Goal: Task Accomplishment & Management: Use online tool/utility

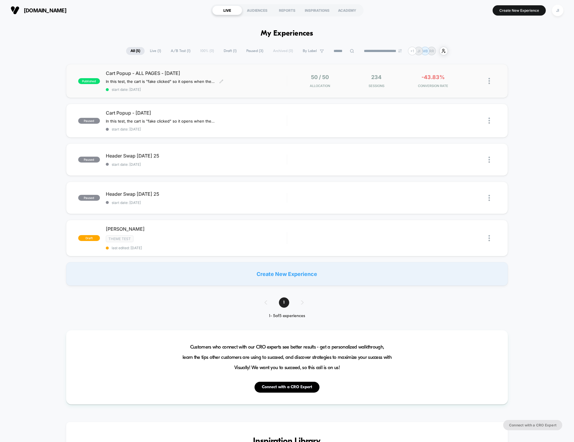
click at [244, 77] on div "Cart Popup - ALL PAGES - [DATE] In this test, the cart is "fake clicked" so it …" at bounding box center [196, 80] width 181 height 21
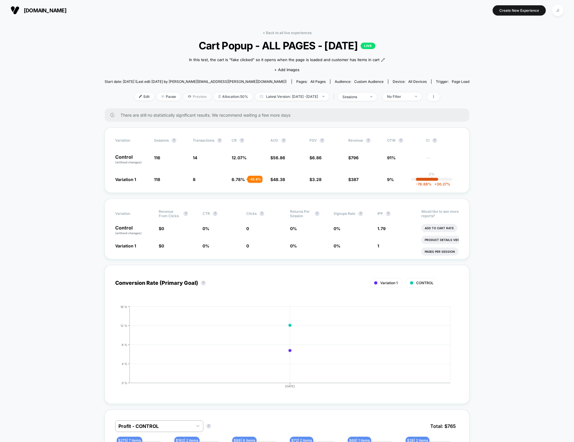
click at [188, 94] on span "Preview" at bounding box center [198, 97] width 28 height 8
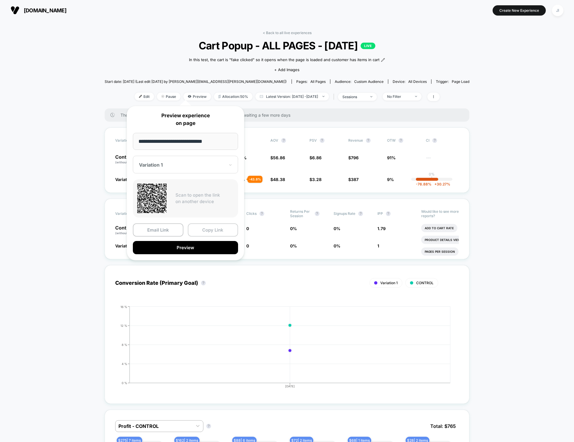
click at [207, 232] on button "Copy Link" at bounding box center [213, 230] width 51 height 13
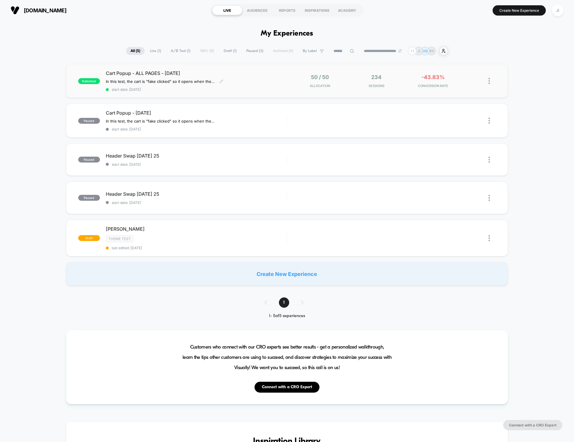
click at [248, 79] on div "Cart Popup - ALL PAGES - [DATE] In this test, the cart is "fake clicked" so it …" at bounding box center [196, 80] width 181 height 21
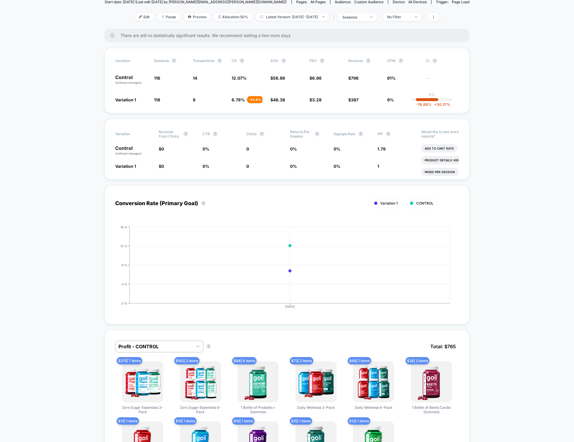
scroll to position [76, 0]
